Goal: Navigation & Orientation: Find specific page/section

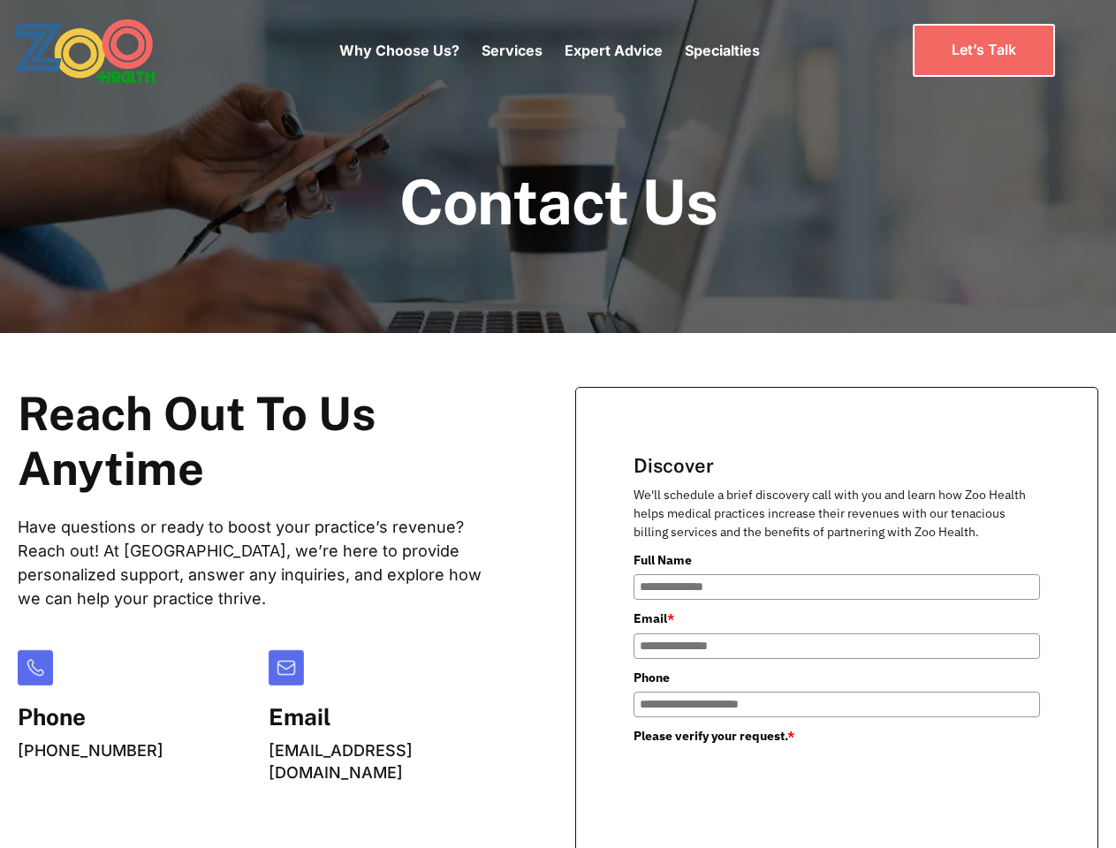
click at [549, 50] on div "Why Choose Us? Services Chronic Care Management Contract Optimization Denial An…" at bounding box center [549, 50] width 421 height 74
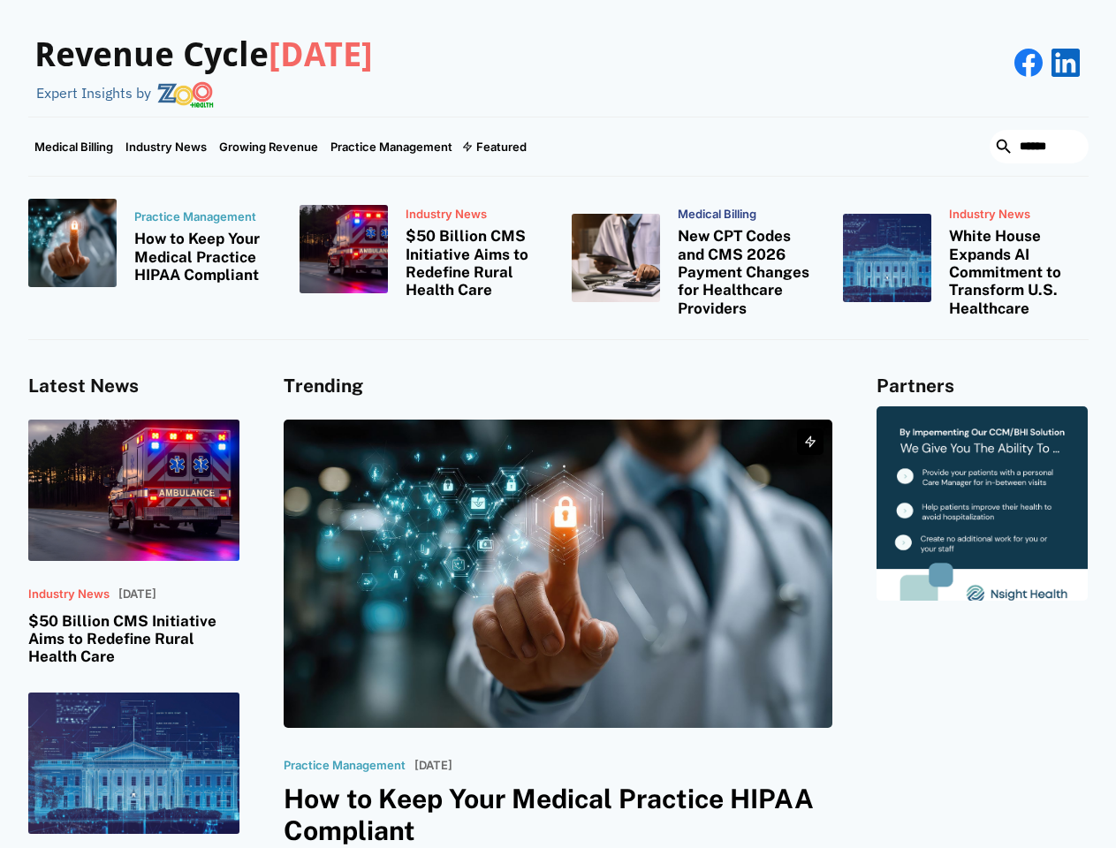
click at [493, 147] on div "Featured" at bounding box center [501, 147] width 50 height 14
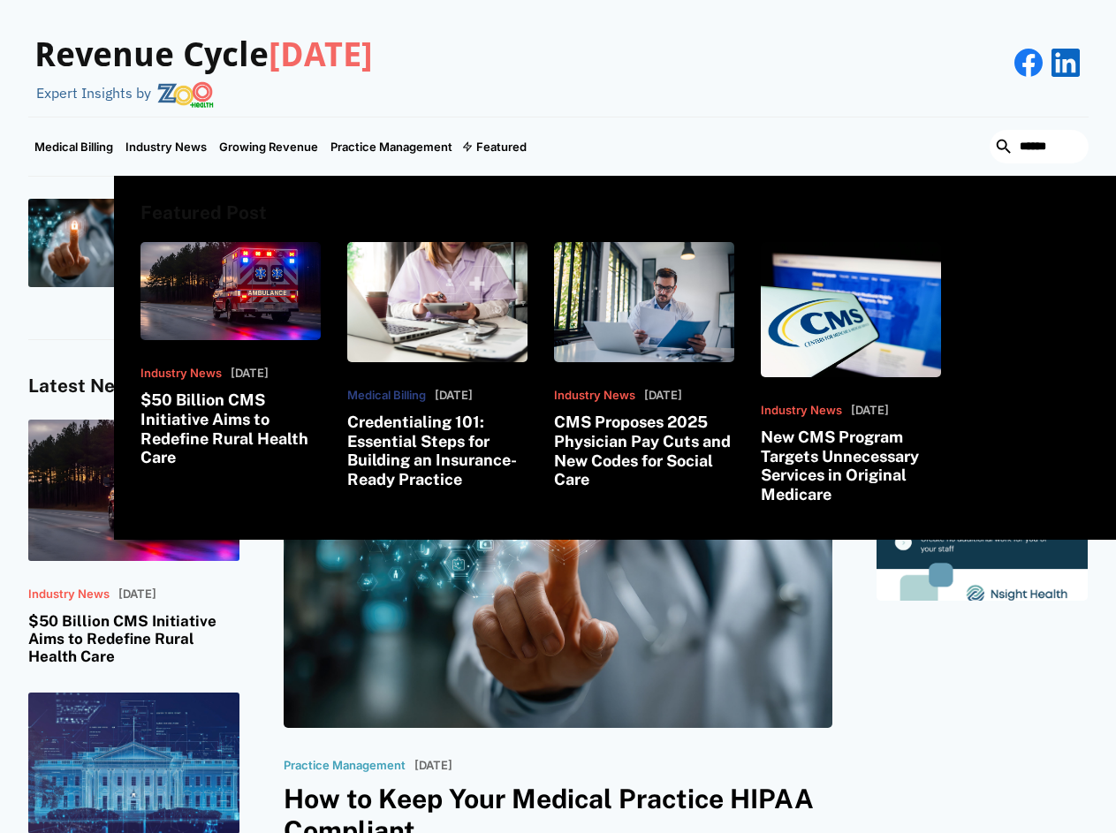
click at [913, 833] on html "Revenue Cycle Today Expert Insights by Medical Billing Industry News Growing Re…" at bounding box center [558, 416] width 1116 height 833
